Goal: Task Accomplishment & Management: Complete application form

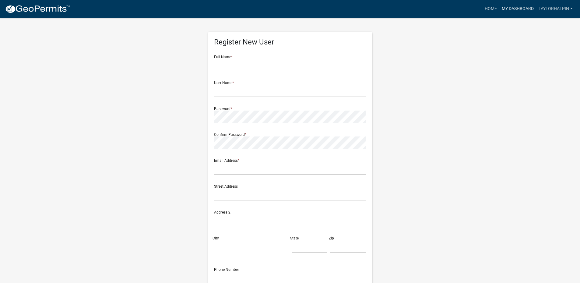
drag, startPoint x: 0, startPoint y: 0, endPoint x: 522, endPoint y: 8, distance: 522.2
click at [522, 8] on link "My Dashboard" at bounding box center [517, 9] width 37 height 12
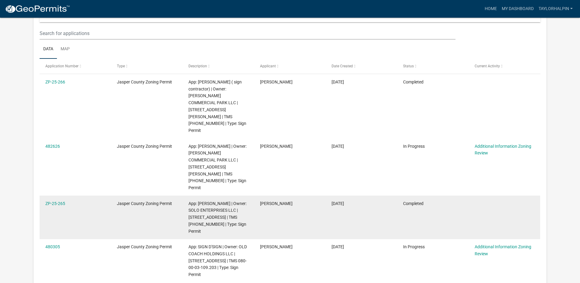
scroll to position [91, 0]
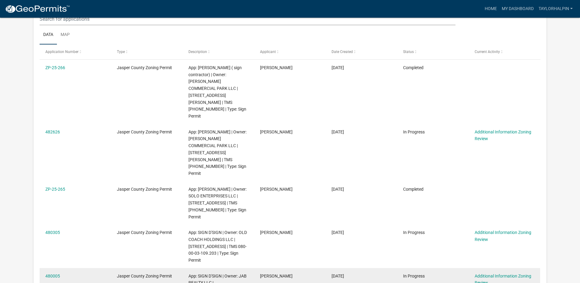
click at [49, 273] on link "480005" at bounding box center [52, 275] width 15 height 5
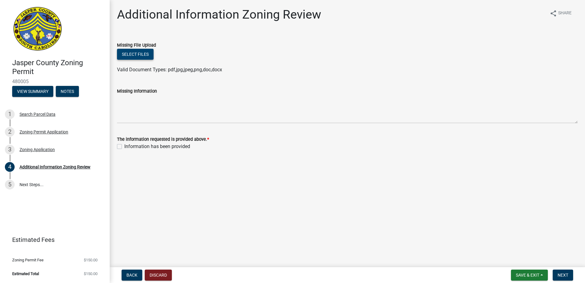
click at [142, 55] on button "Select files" at bounding box center [135, 54] width 37 height 11
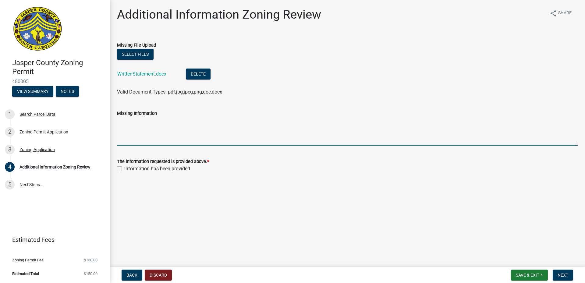
click at [144, 135] on textarea "Missing Information" at bounding box center [347, 131] width 460 height 29
type textarea "THIS IS MY 3RD TIME SENDING THIS LETTER TO YOU SINCE THE 18TH.... WORKING ON TH…"
click at [124, 170] on label "Information has been provided" at bounding box center [157, 168] width 66 height 7
click at [124, 169] on input "Information has been provided" at bounding box center [126, 167] width 4 height 4
checkbox input "true"
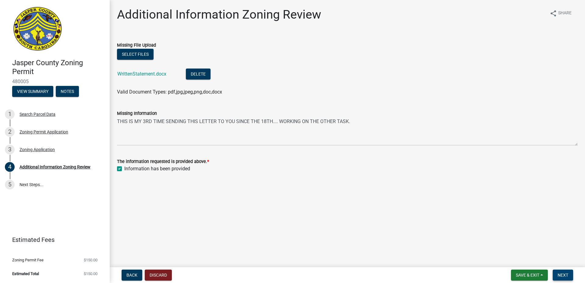
click at [560, 275] on span "Next" at bounding box center [562, 274] width 11 height 5
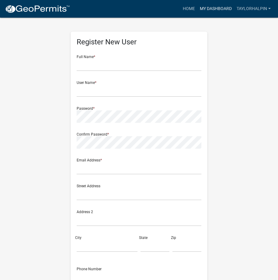
click at [211, 6] on link "My Dashboard" at bounding box center [216, 9] width 37 height 12
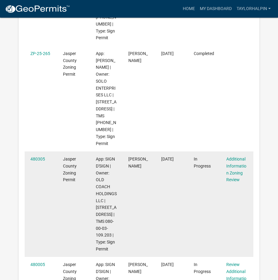
scroll to position [426, 0]
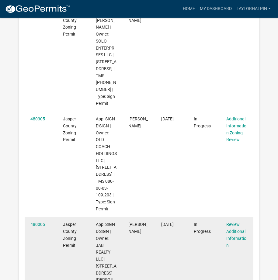
click at [164, 217] on datatable-body-cell "[DATE]" at bounding box center [171, 273] width 33 height 113
click at [42, 222] on link "480005" at bounding box center [37, 224] width 15 height 5
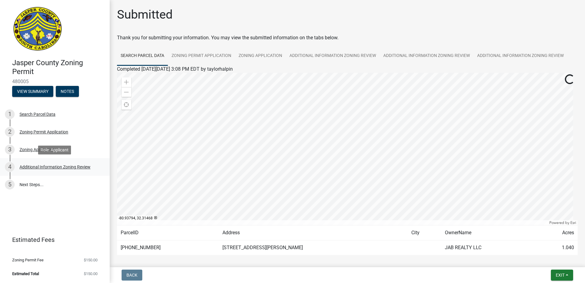
click at [46, 168] on div "Additional Information Zoning Review" at bounding box center [54, 167] width 71 height 4
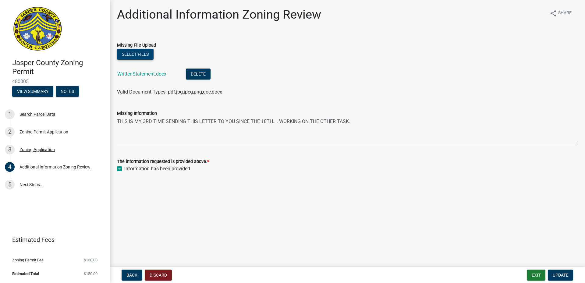
click at [136, 53] on button "Select files" at bounding box center [135, 54] width 37 height 11
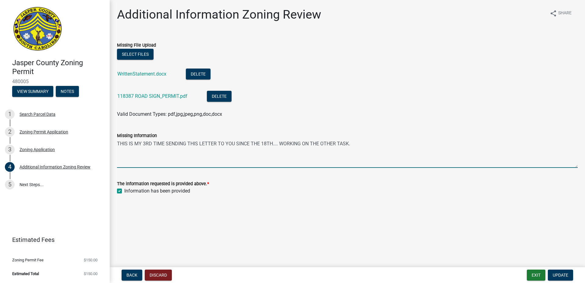
drag, startPoint x: 278, startPoint y: 143, endPoint x: 362, endPoint y: 141, distance: 83.8
click at [278, 141] on textarea "THIS IS MY 3RD TIME SENDING THIS LETTER TO YOU SINCE THE 18TH.... WORKING ON TH…" at bounding box center [347, 153] width 460 height 29
click at [232, 153] on textarea "THIS IS MY 3RD TIME SENDING THIS LETTER TO YOU SINCE THE 18TH.... Page 2 should…" at bounding box center [347, 153] width 460 height 29
type textarea "THIS IS MY 3RD TIME SENDING THIS LETTER TO YOU SINCE THE 18TH.... Page 2 should…"
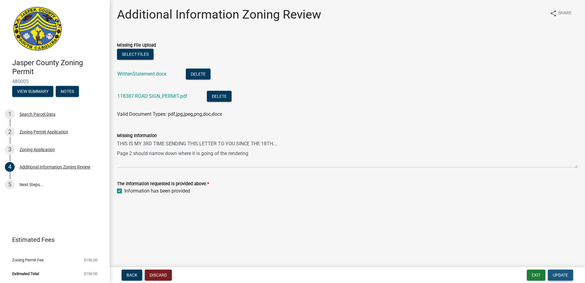
click at [278, 275] on span "Update" at bounding box center [560, 274] width 16 height 5
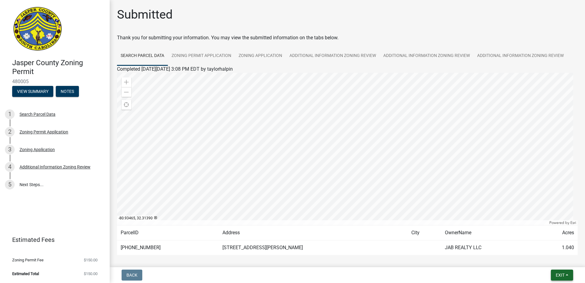
click at [278, 273] on span "Exit" at bounding box center [559, 274] width 9 height 5
click at [278, 261] on button "Save & Exit" at bounding box center [548, 259] width 49 height 15
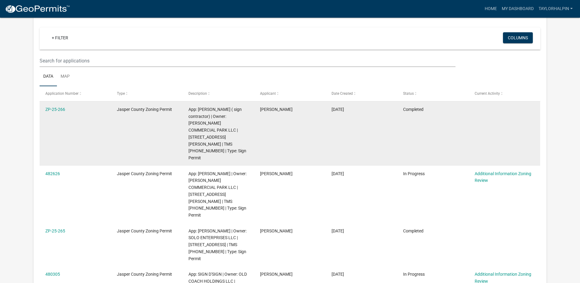
scroll to position [61, 0]
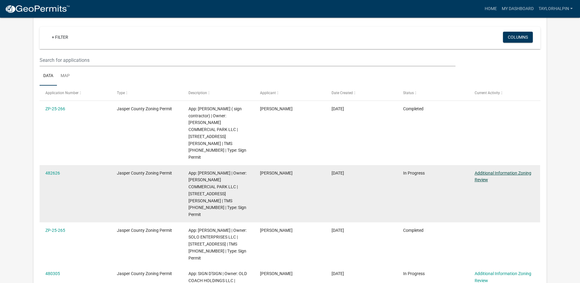
click at [278, 170] on link "Additional Information Zoning Review" at bounding box center [503, 176] width 57 height 12
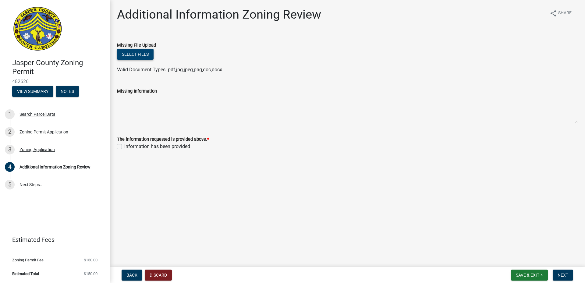
click at [147, 56] on button "Select files" at bounding box center [135, 54] width 37 height 11
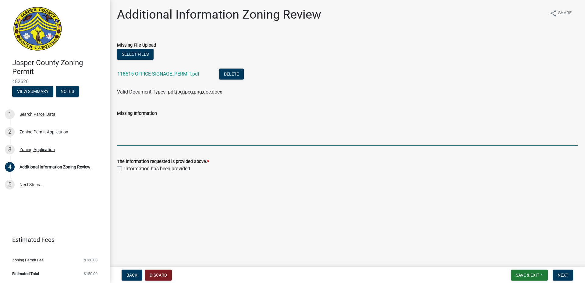
click at [159, 126] on textarea "Missing Information" at bounding box center [347, 131] width 460 height 29
type textarea "Page 3 should help"
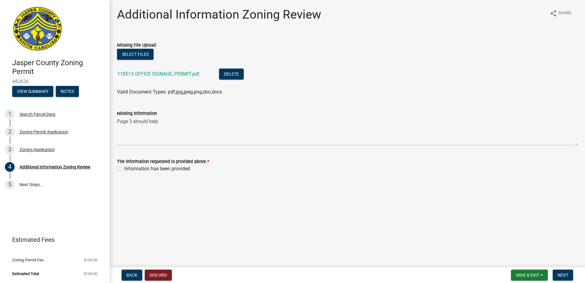
click at [124, 170] on label "Information has been provided" at bounding box center [157, 168] width 66 height 7
click at [124, 169] on input "Information has been provided" at bounding box center [126, 167] width 4 height 4
checkbox input "true"
click at [278, 274] on button "Next" at bounding box center [562, 274] width 20 height 11
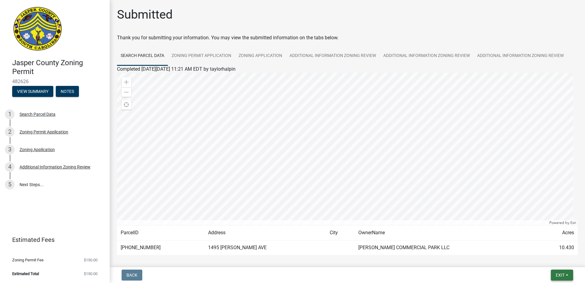
click at [278, 276] on span "Exit" at bounding box center [559, 274] width 9 height 5
click at [278, 260] on button "Save & Exit" at bounding box center [548, 259] width 49 height 15
